Goal: Task Accomplishment & Management: Use online tool/utility

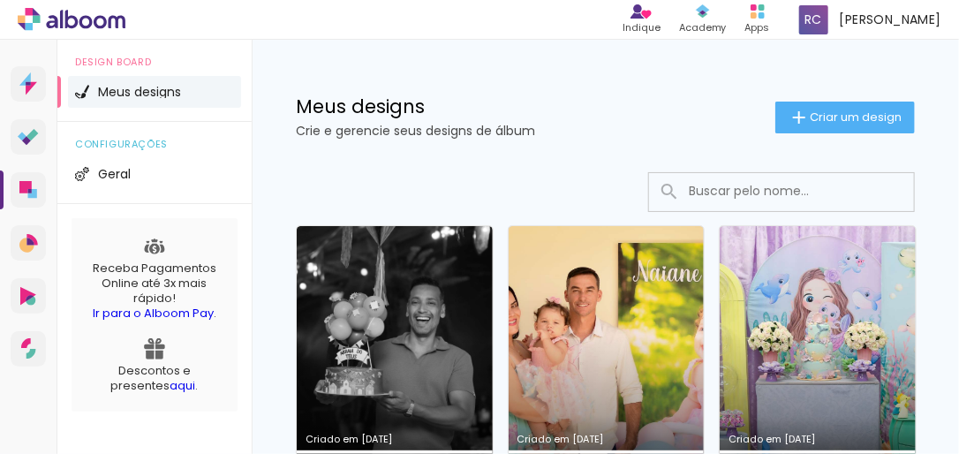
click at [657, 68] on div "Meus designs Crie e gerencie seus designs de álbum Criar um design" at bounding box center [605, 97] width 707 height 115
click at [658, 87] on div "Meus designs Crie e gerencie seus designs de álbum Criar um design" at bounding box center [605, 97] width 707 height 115
drag, startPoint x: 70, startPoint y: 191, endPoint x: 57, endPoint y: 189, distance: 13.4
click at [70, 191] on div "configurações Geral" at bounding box center [154, 163] width 194 height 82
click at [31, 188] on icon at bounding box center [25, 187] width 12 height 12
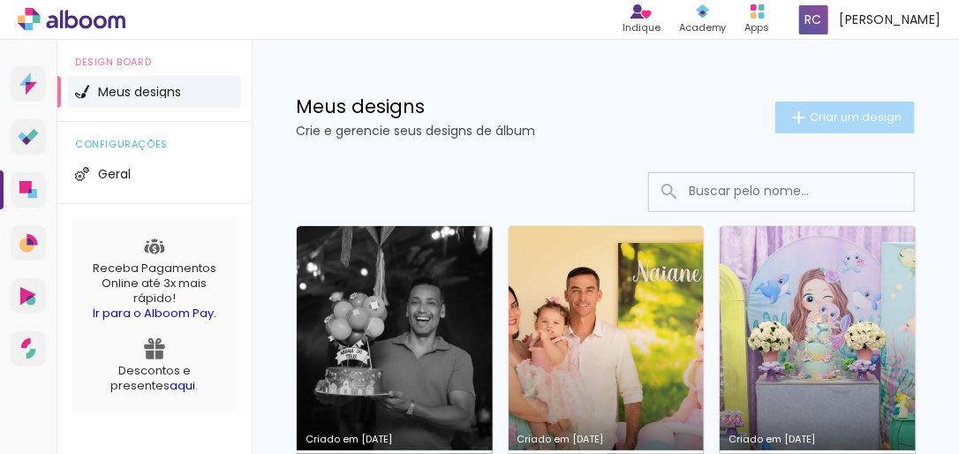
click at [834, 117] on span "Criar um design" at bounding box center [856, 116] width 92 height 11
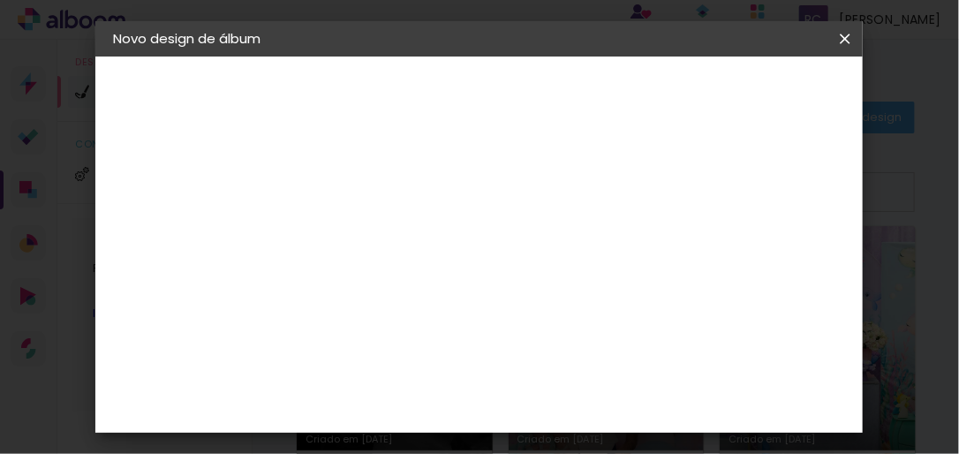
click at [402, 244] on input at bounding box center [402, 236] width 0 height 27
type input "[GEOGRAPHIC_DATA]"
type paper-input "[GEOGRAPHIC_DATA]"
click at [0, 0] on slot "Avançar" at bounding box center [0, 0] width 0 height 0
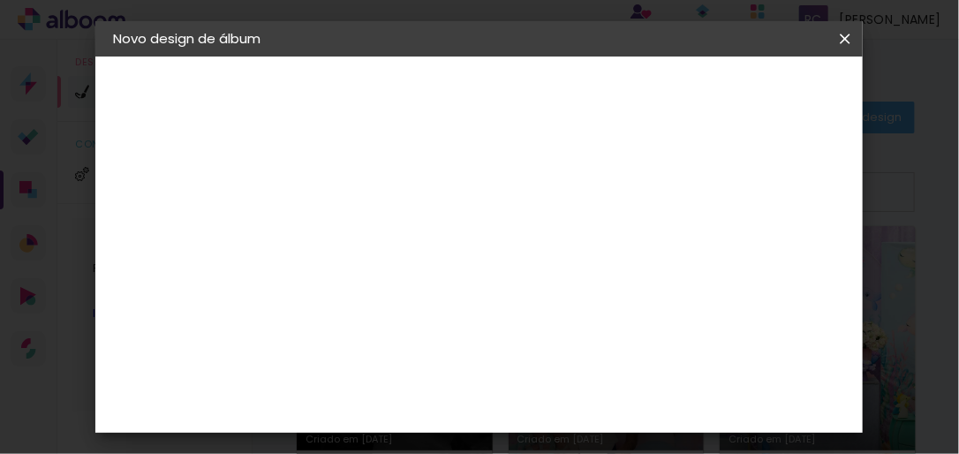
click at [0, 0] on slot "Tamanho Livre" at bounding box center [0, 0] width 0 height 0
click at [0, 0] on slot "Avançar" at bounding box center [0, 0] width 0 height 0
click at [471, 294] on input "text" at bounding box center [436, 307] width 69 height 27
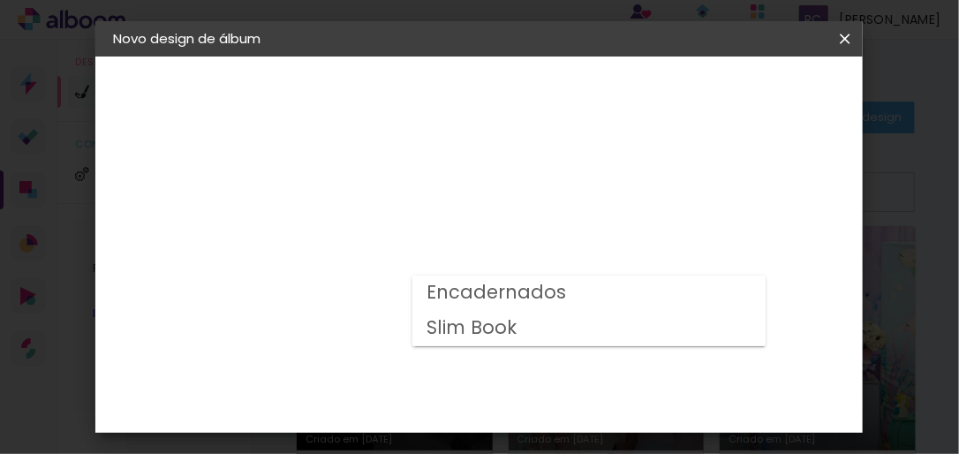
click at [0, 0] on slot "Slim Book" at bounding box center [0, 0] width 0 height 0
type input "Slim Book"
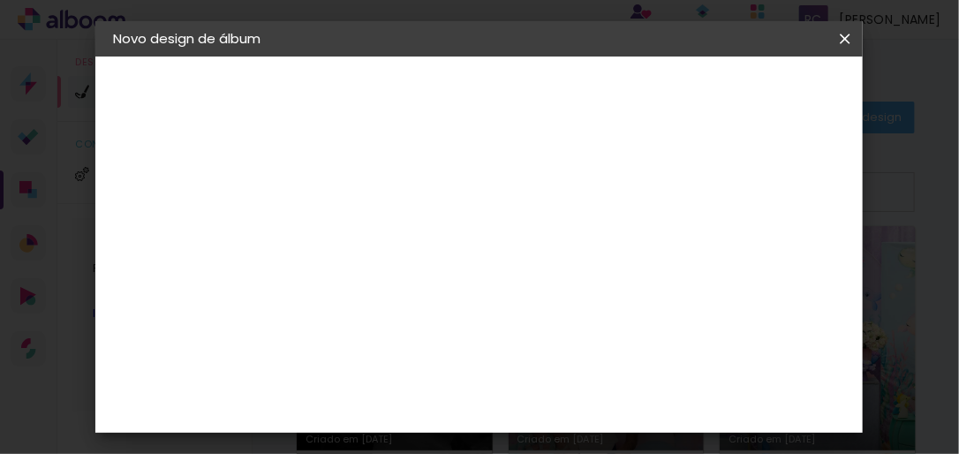
scroll to position [212, 0]
click at [580, 210] on span "20 × 25 cm" at bounding box center [553, 215] width 65 height 36
click at [0, 0] on slot "Avançar" at bounding box center [0, 0] width 0 height 0
click at [460, 192] on div at bounding box center [452, 193] width 16 height 16
type paper-checkbox "on"
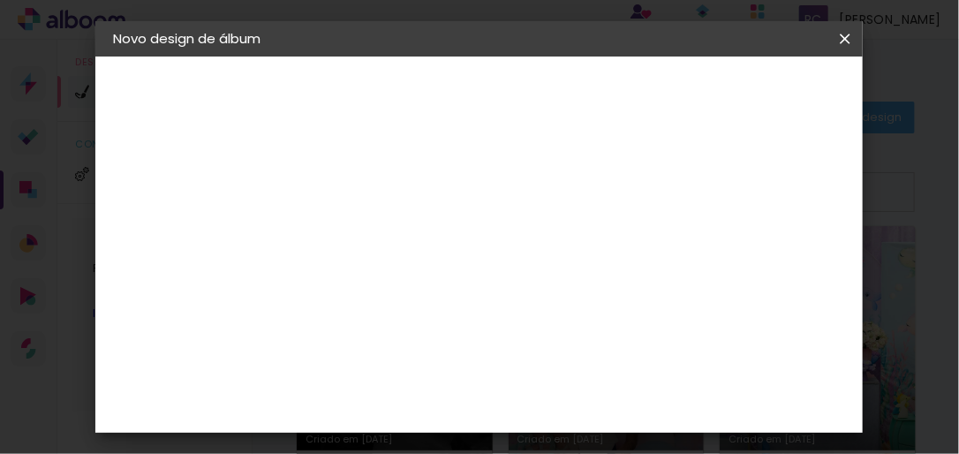
click at [598, 109] on span "Iniciar design" at bounding box center [577, 99] width 41 height 25
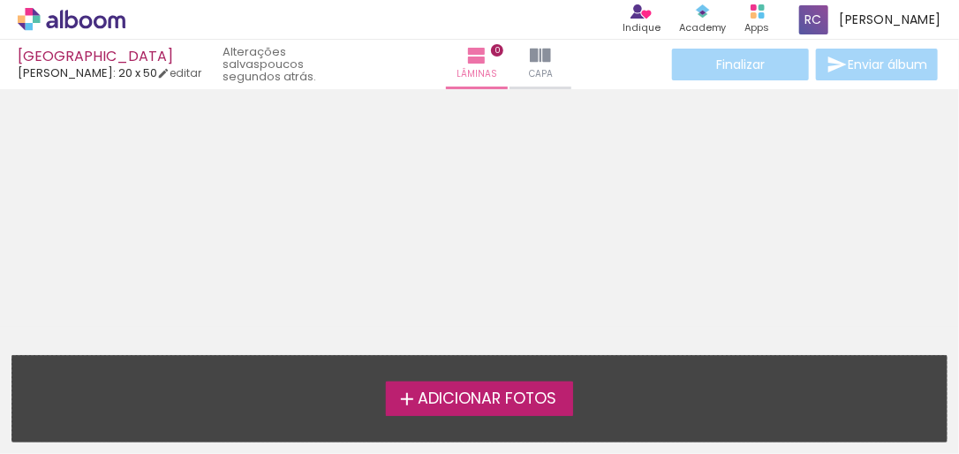
scroll to position [56, 0]
